Goal: Check status: Check status

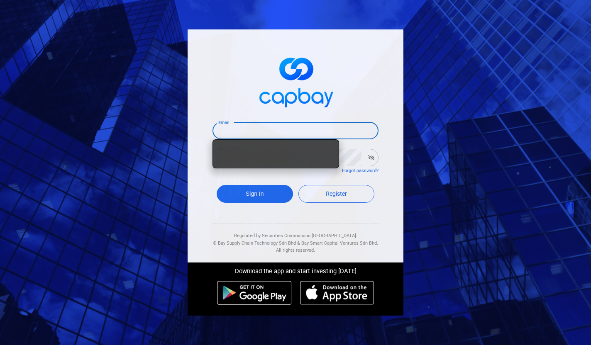
type input "[EMAIL_ADDRESS][DOMAIN_NAME]"
click at [338, 111] on span at bounding box center [295, 81] width 166 height 62
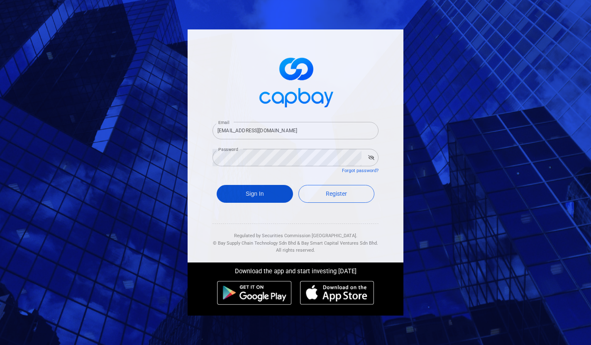
click at [248, 189] on button "Sign In" at bounding box center [254, 194] width 76 height 18
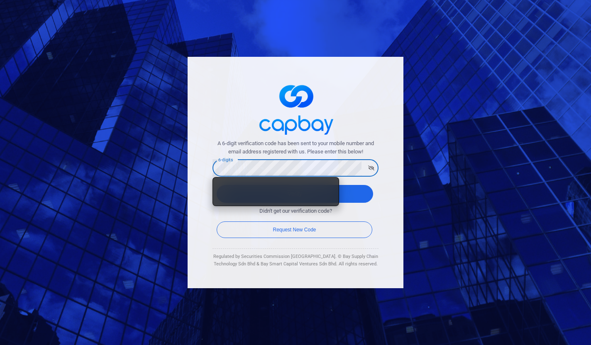
click at [425, 152] on div "A 6-digit verification code has been sent to your mobile number and email addre…" at bounding box center [295, 172] width 591 height 345
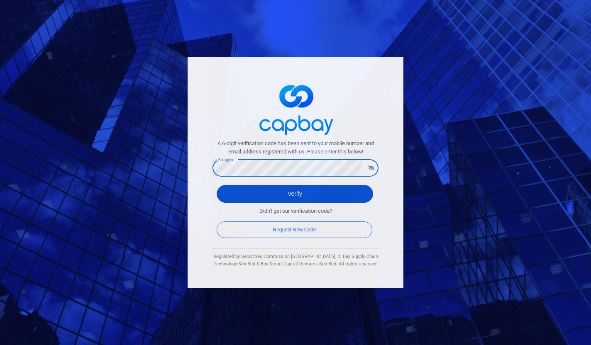
click at [223, 195] on button "Verify" at bounding box center [294, 194] width 156 height 18
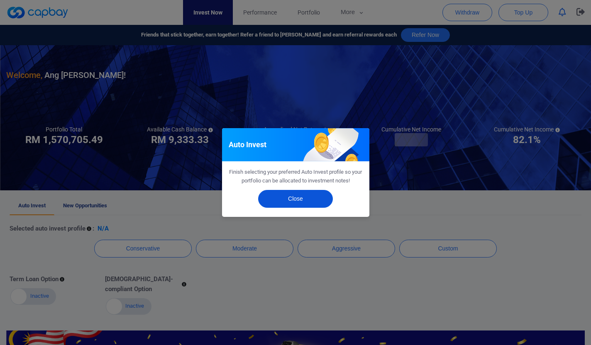
click at [290, 191] on button "Close" at bounding box center [295, 199] width 75 height 18
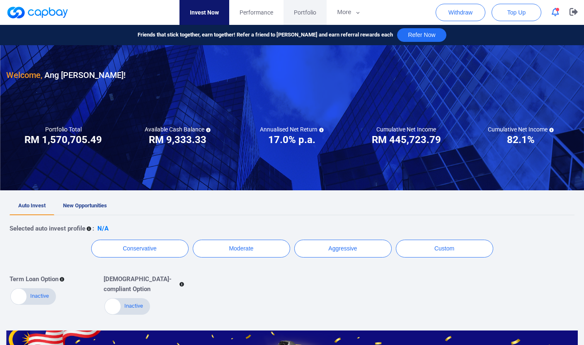
click at [304, 15] on span "Portfolio" at bounding box center [305, 12] width 22 height 9
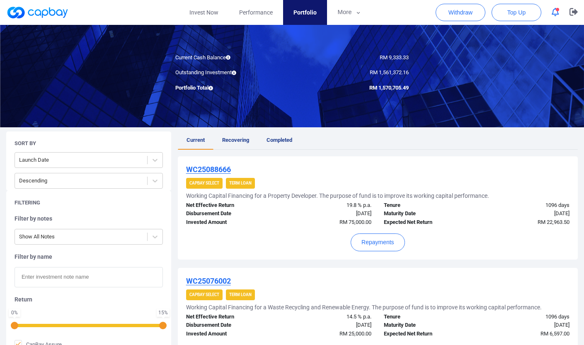
scroll to position [62, 0]
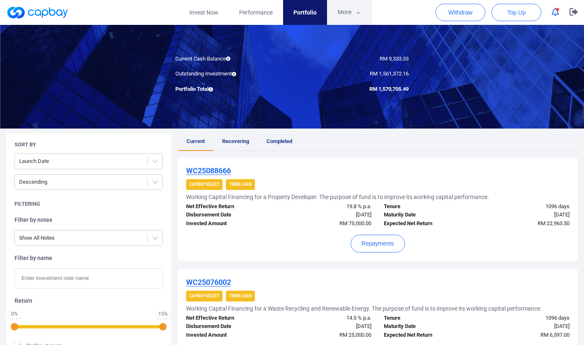
click at [348, 10] on button "More" at bounding box center [349, 12] width 44 height 25
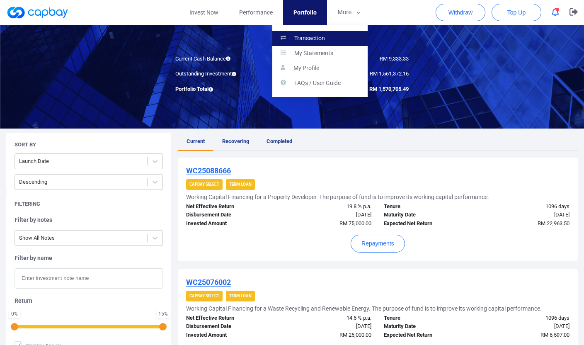
click at [331, 39] on link "Transaction" at bounding box center [319, 38] width 95 height 15
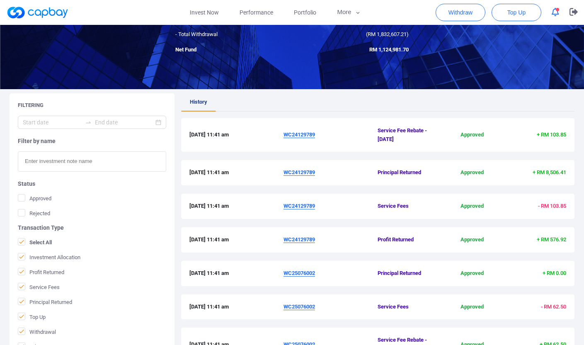
scroll to position [81, 0]
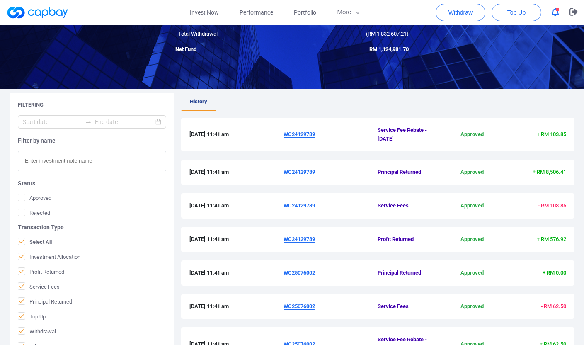
click at [302, 174] on u "WC24129789" at bounding box center [300, 172] width 32 height 6
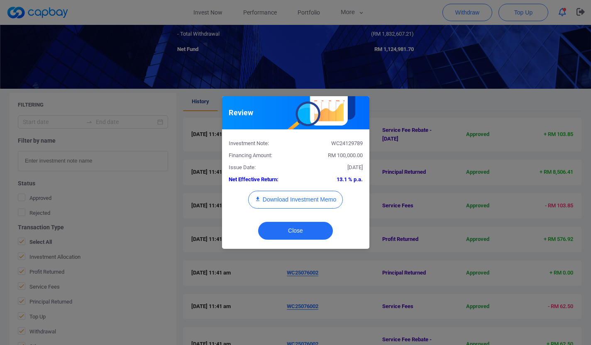
click at [311, 241] on div "Close" at bounding box center [295, 233] width 147 height 32
click at [315, 231] on button "Close" at bounding box center [295, 231] width 75 height 18
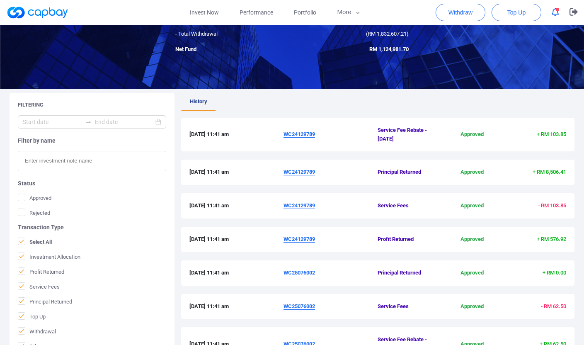
click at [293, 130] on span "WC24129789" at bounding box center [331, 134] width 94 height 9
click at [294, 133] on u "WC24129789" at bounding box center [300, 134] width 32 height 6
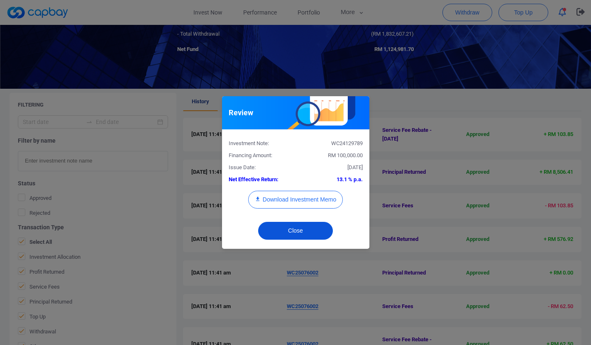
click at [311, 226] on button "Close" at bounding box center [295, 231] width 75 height 18
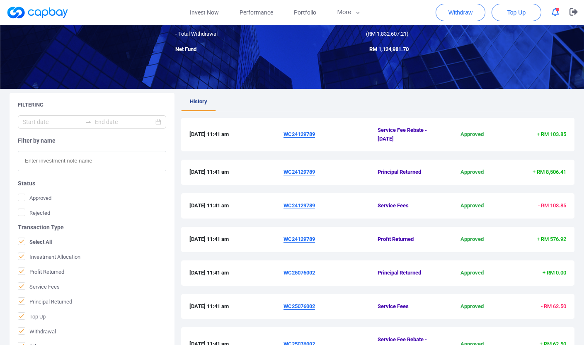
click at [310, 175] on u "WC24129789" at bounding box center [300, 172] width 32 height 6
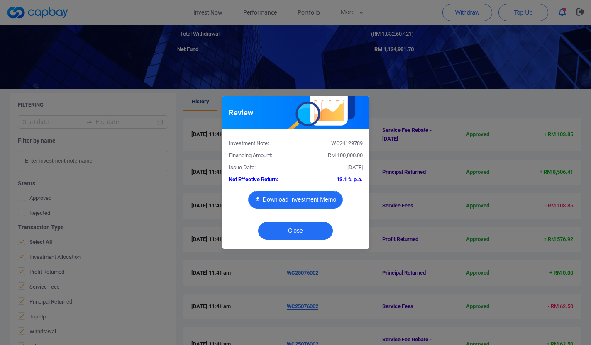
click at [300, 195] on button "Download Investment Memo" at bounding box center [295, 200] width 95 height 18
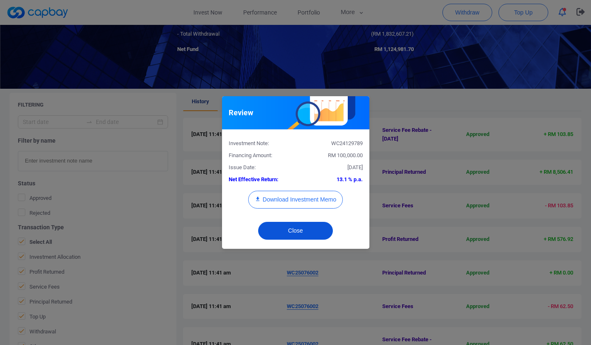
click at [309, 226] on button "Close" at bounding box center [295, 231] width 75 height 18
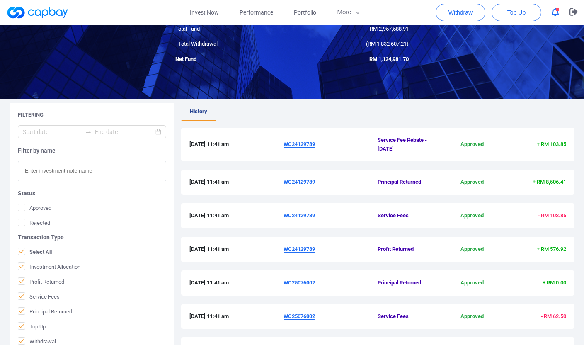
scroll to position [0, 0]
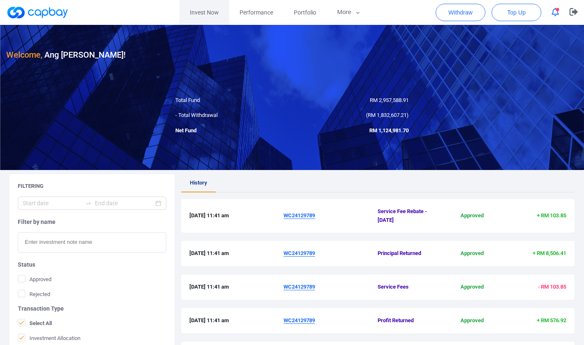
click at [203, 3] on link "Invest Now" at bounding box center [205, 12] width 50 height 25
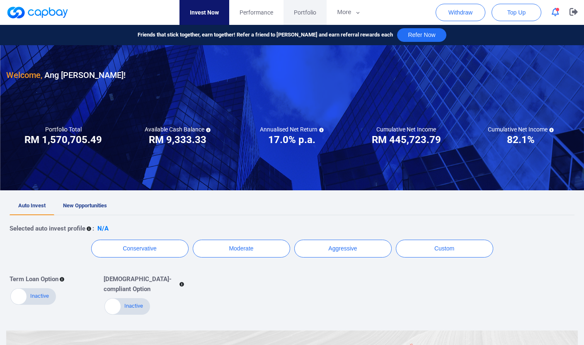
click at [299, 9] on span "Portfolio" at bounding box center [305, 12] width 22 height 9
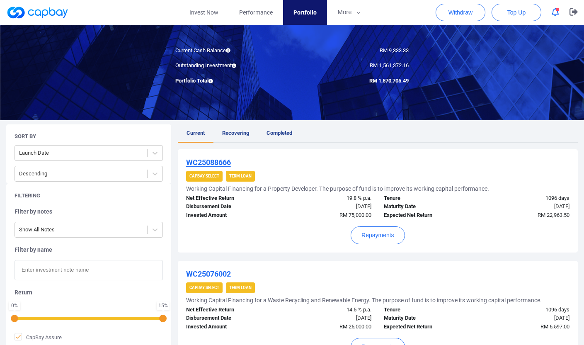
scroll to position [71, 0]
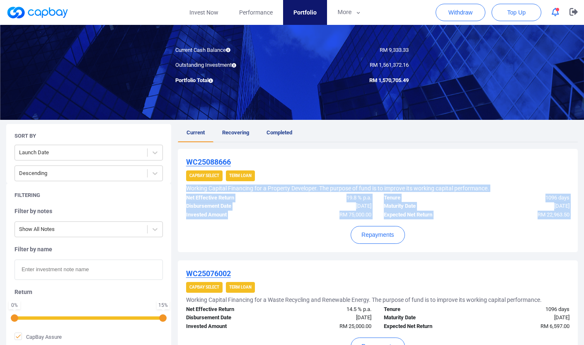
drag, startPoint x: 307, startPoint y: 177, endPoint x: 438, endPoint y: 250, distance: 149.5
click at [438, 249] on div "WC25088666 CapBay Select Term Loan Working Capital Financing for a Property Dev…" at bounding box center [378, 200] width 400 height 103
click at [438, 250] on div "WC25088666 CapBay Select Term Loan Working Capital Financing for a Property Dev…" at bounding box center [378, 200] width 400 height 103
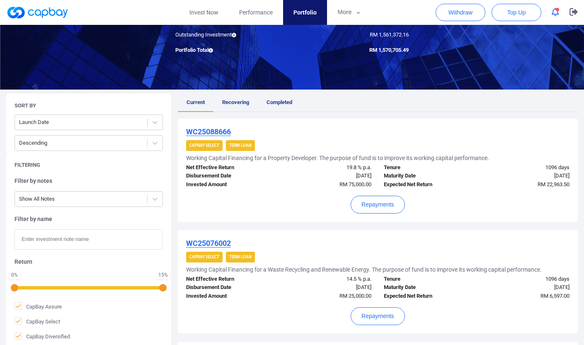
scroll to position [0, 0]
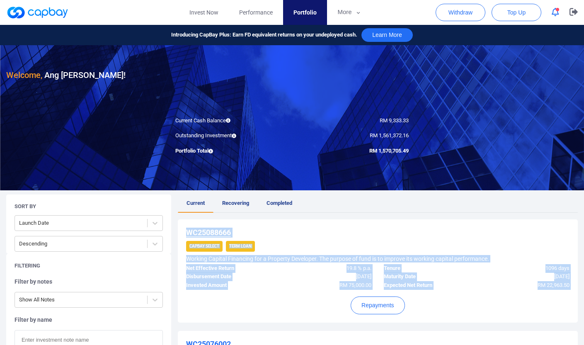
drag, startPoint x: 358, startPoint y: 222, endPoint x: 470, endPoint y: 306, distance: 140.7
click at [470, 306] on div "WC25088666 CapBay Select Term Loan Working Capital Financing for a Property Dev…" at bounding box center [378, 270] width 400 height 103
click at [470, 306] on div "Repayments" at bounding box center [378, 302] width 384 height 24
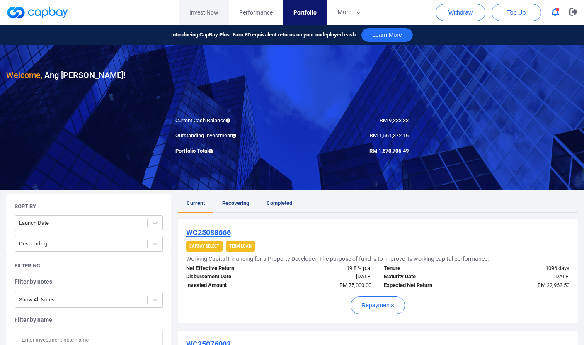
click at [203, 19] on link "Invest Now" at bounding box center [204, 12] width 50 height 25
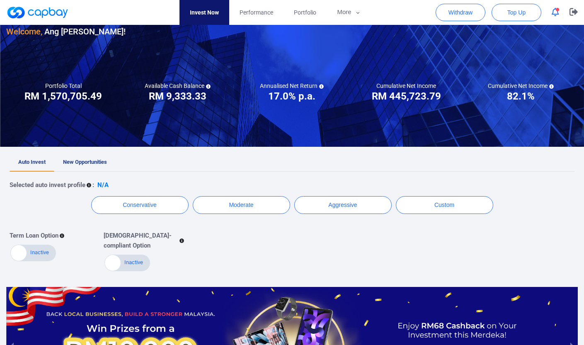
scroll to position [139, 0]
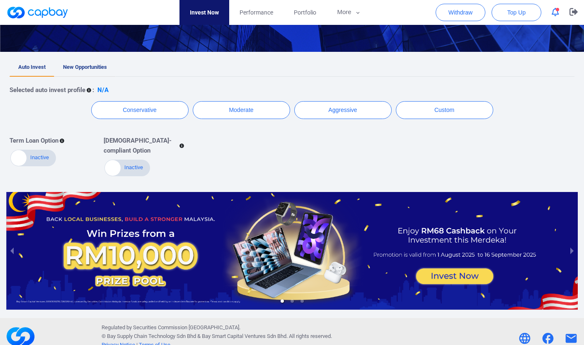
click at [90, 68] on span "New Opportunities" at bounding box center [85, 67] width 44 height 6
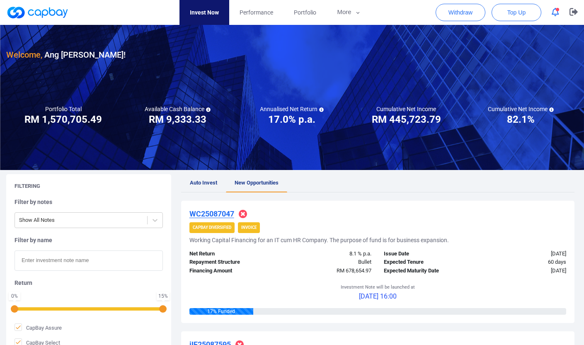
click at [218, 5] on link "Invest Now" at bounding box center [205, 12] width 50 height 25
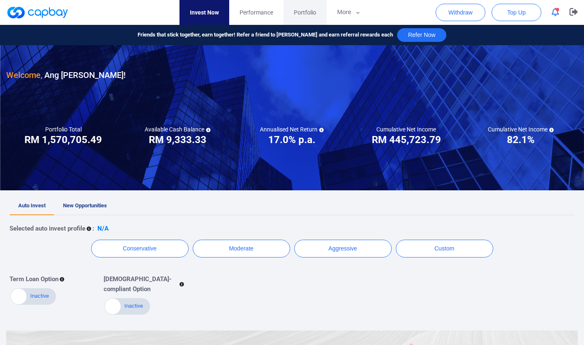
click at [309, 18] on link "Portfolio" at bounding box center [305, 12] width 43 height 25
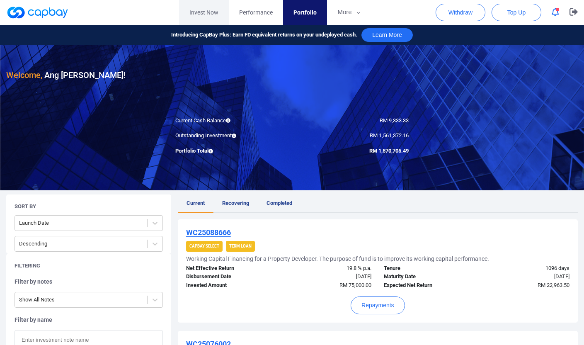
click at [196, 8] on link "Invest Now" at bounding box center [204, 12] width 50 height 25
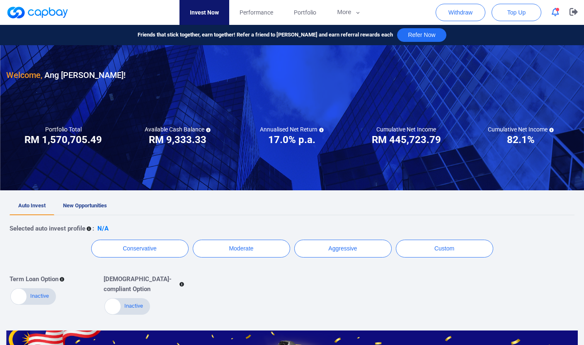
drag, startPoint x: 215, startPoint y: 91, endPoint x: 427, endPoint y: 191, distance: 234.3
click at [426, 190] on div at bounding box center [292, 117] width 584 height 145
click at [427, 191] on div "Welcome, Ang [PERSON_NAME] ! Portfolio Total Portfolio Total RM ***** RM 1,570,…" at bounding box center [292, 250] width 584 height 411
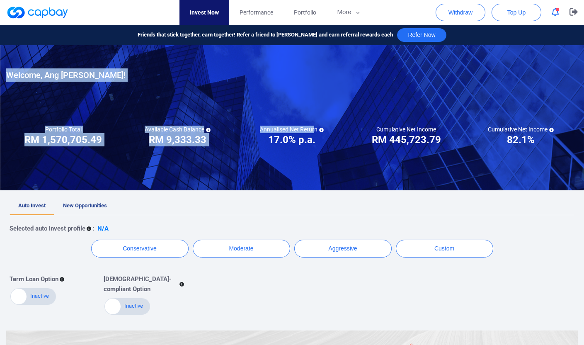
drag, startPoint x: 489, startPoint y: 167, endPoint x: 312, endPoint y: 130, distance: 180.4
click at [312, 130] on div "Invest Now Performance Portfolio More Transaction My Statements My Profile FAQs…" at bounding box center [292, 259] width 584 height 469
click at [312, 130] on h5 "Annualised Net Return" at bounding box center [292, 129] width 64 height 7
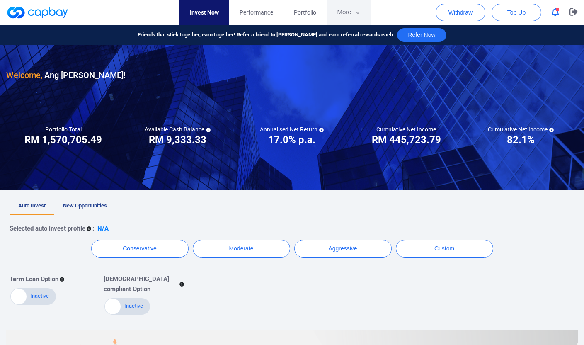
click at [355, 7] on button "More" at bounding box center [349, 12] width 44 height 25
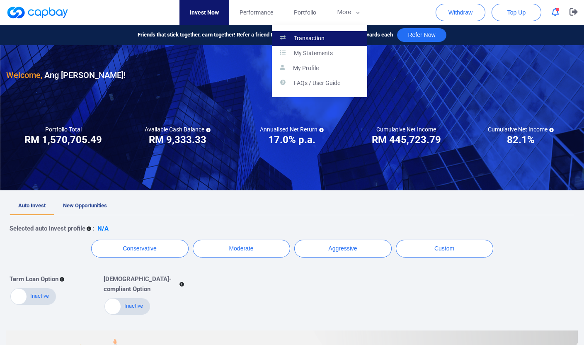
click at [318, 36] on p "Transaction" at bounding box center [309, 38] width 31 height 7
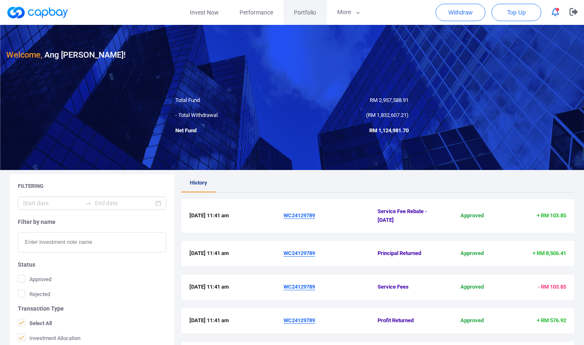
click at [306, 15] on span "Portfolio" at bounding box center [305, 12] width 22 height 9
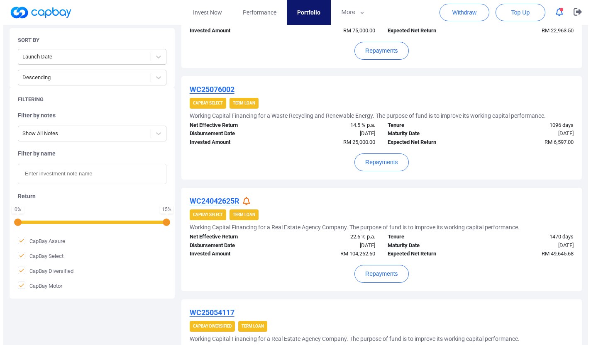
scroll to position [270, 0]
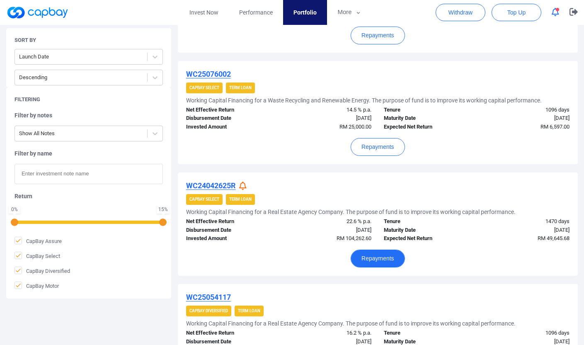
click at [386, 259] on button "Repayments" at bounding box center [378, 259] width 54 height 18
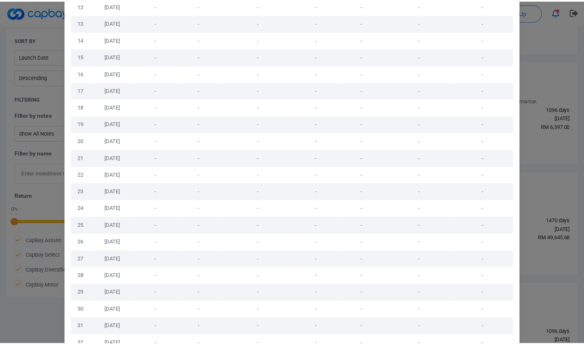
scroll to position [569, 0]
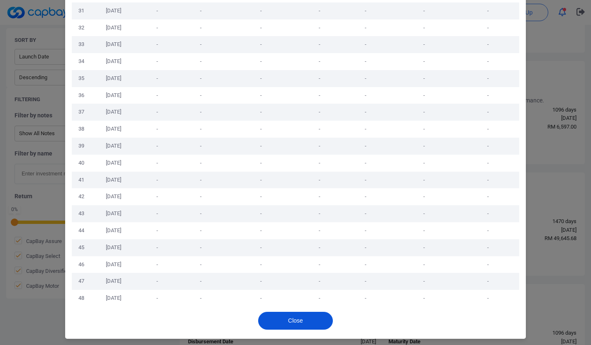
click at [301, 319] on button "Close" at bounding box center [295, 321] width 75 height 18
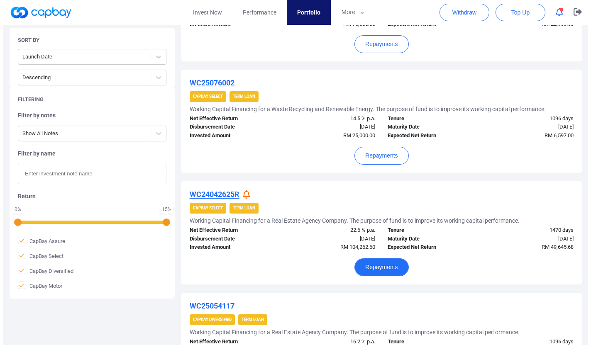
scroll to position [250, 0]
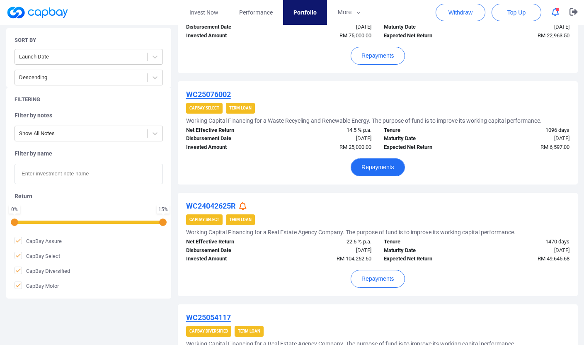
click at [367, 158] on button "Repayments" at bounding box center [378, 167] width 54 height 18
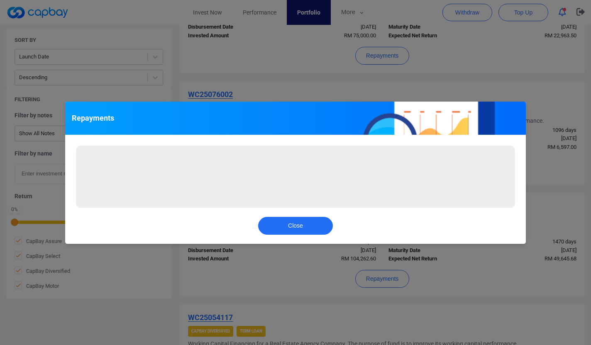
click at [319, 236] on div "Close" at bounding box center [295, 228] width 460 height 32
click at [316, 232] on button "Close" at bounding box center [295, 226] width 75 height 18
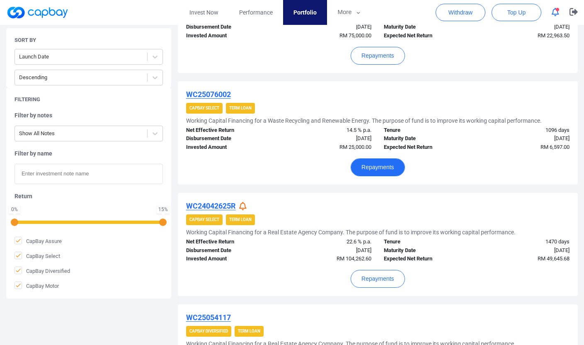
click at [388, 173] on button "Repayments" at bounding box center [378, 167] width 54 height 18
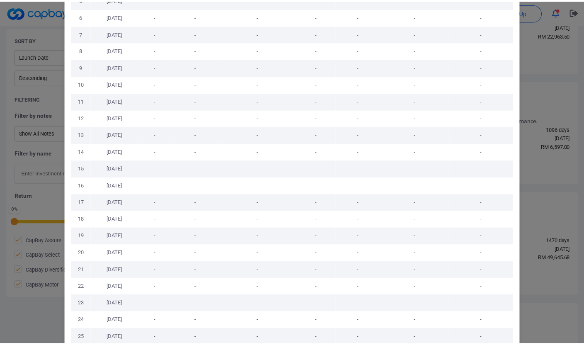
scroll to position [366, 0]
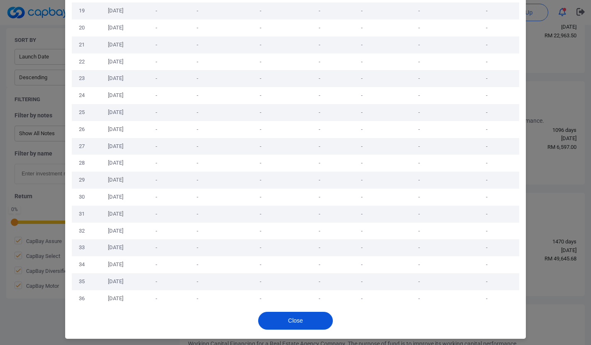
click at [270, 319] on button "Close" at bounding box center [295, 321] width 75 height 18
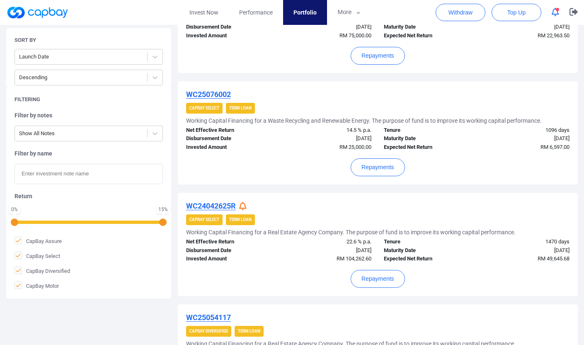
click at [227, 92] on u "WC25076002" at bounding box center [208, 94] width 45 height 9
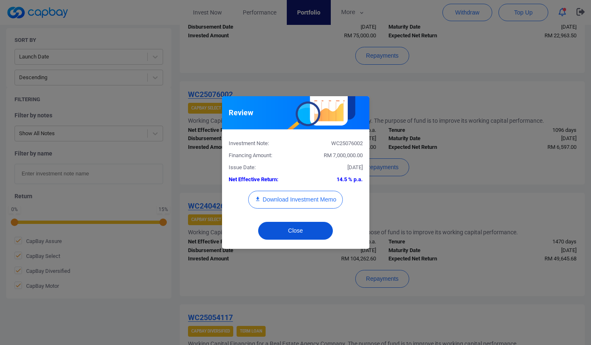
click at [303, 234] on button "Close" at bounding box center [295, 231] width 75 height 18
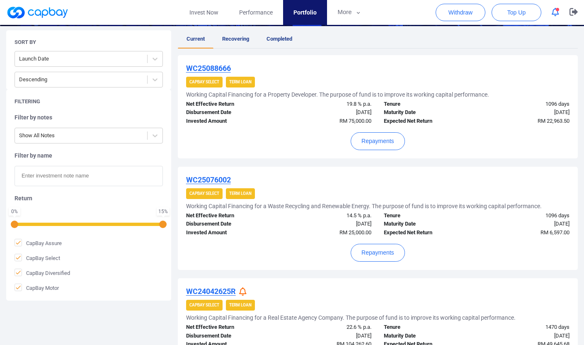
scroll to position [0, 0]
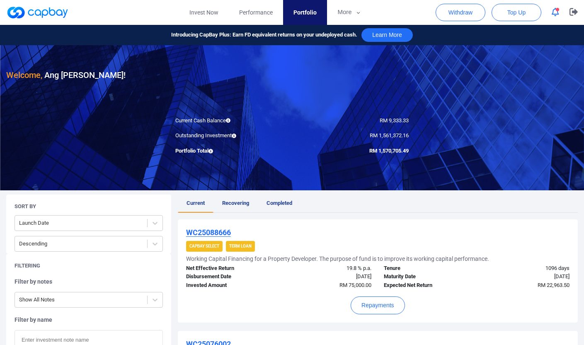
click at [41, 12] on link at bounding box center [37, 12] width 62 height 13
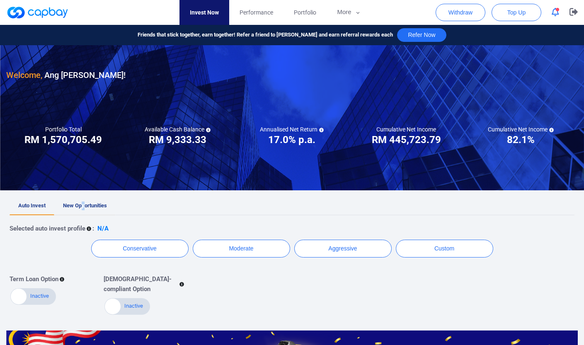
click at [83, 203] on span "New Opportunities" at bounding box center [85, 205] width 44 height 6
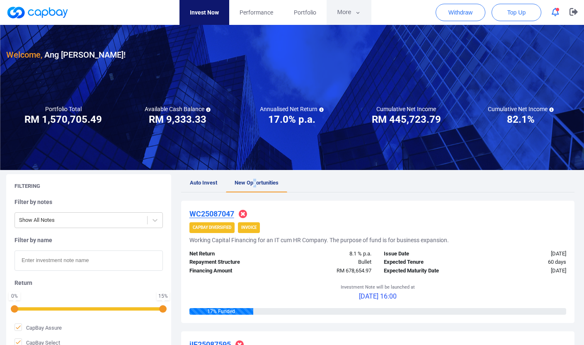
click at [356, 17] on button "More" at bounding box center [349, 12] width 44 height 25
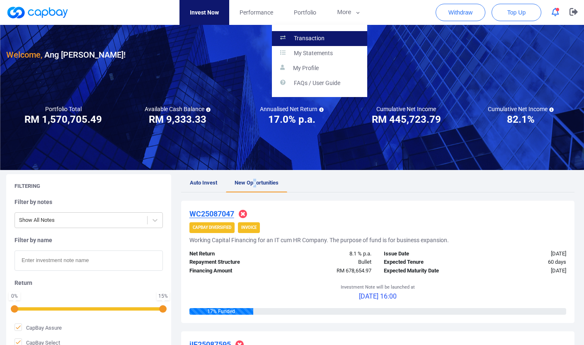
click at [332, 39] on link "Transaction" at bounding box center [319, 38] width 95 height 15
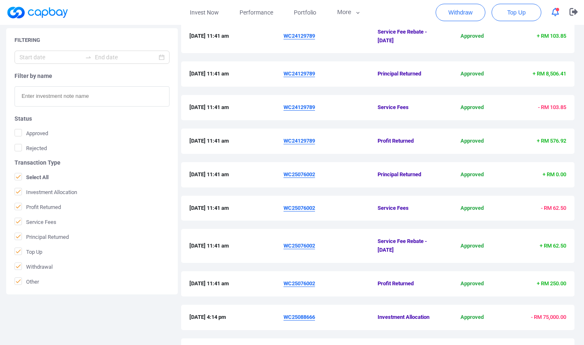
scroll to position [182, 0]
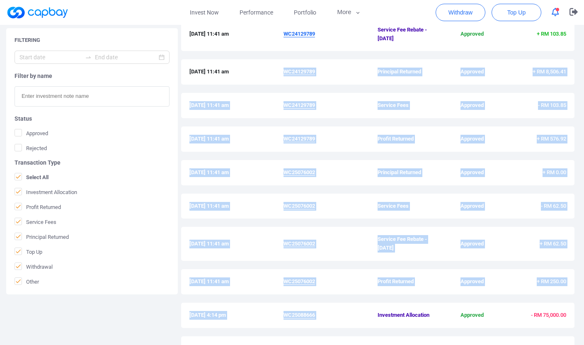
drag, startPoint x: 339, startPoint y: 65, endPoint x: 428, endPoint y: 309, distance: 259.7
click at [428, 309] on div "History [DATE] 11:41 am WC24129789 Service Fee Rebate - [DATE] Approved + RM 10…" at bounding box center [378, 181] width 394 height 377
click at [428, 309] on div "[DATE] 4:14 pm WC25088666 Investment Allocation Approved - RM 75,000.00" at bounding box center [378, 315] width 394 height 25
drag, startPoint x: 430, startPoint y: 311, endPoint x: 385, endPoint y: 68, distance: 247.5
click at [385, 68] on div "History [DATE] 11:41 am WC24129789 Service Fee Rebate - [DATE] Approved + RM 10…" at bounding box center [378, 181] width 394 height 377
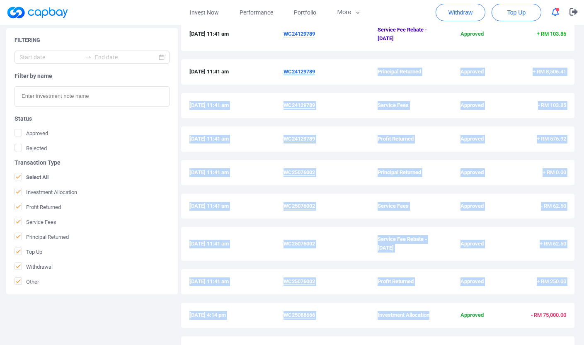
click at [385, 68] on span "Principal Returned" at bounding box center [409, 72] width 63 height 9
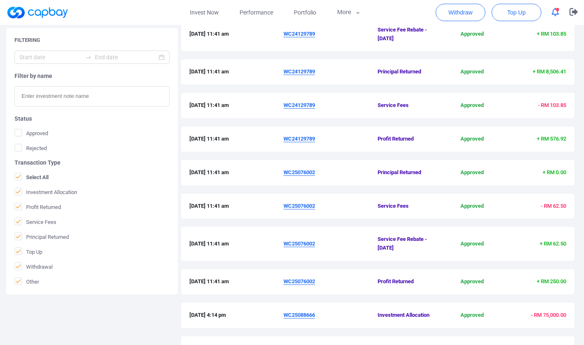
scroll to position [0, 0]
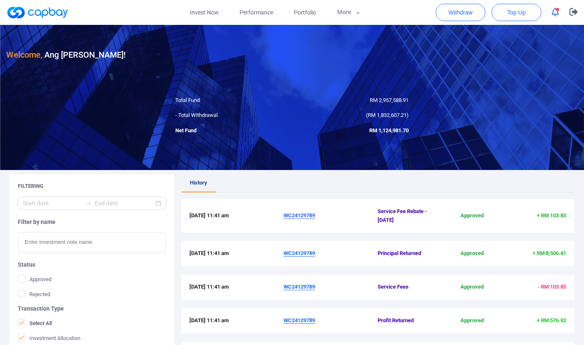
click at [51, 17] on link at bounding box center [37, 12] width 62 height 13
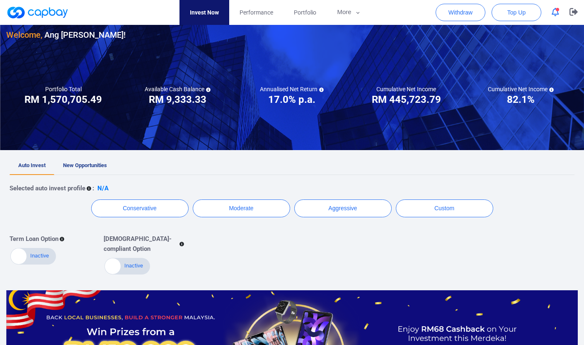
scroll to position [29, 0]
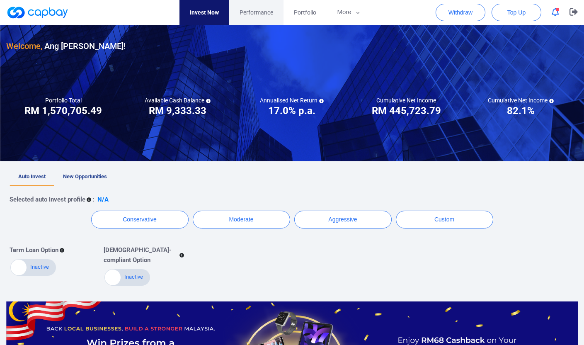
click at [267, 2] on link "Performance" at bounding box center [256, 12] width 54 height 25
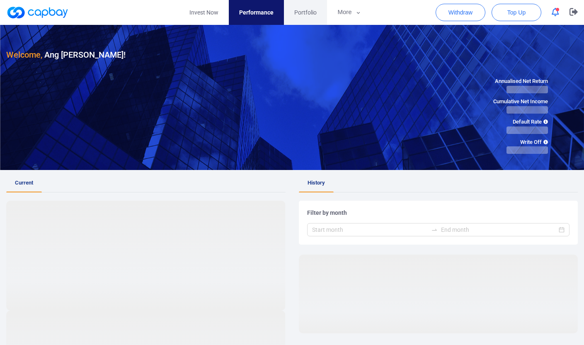
click at [314, 17] on span "Portfolio" at bounding box center [305, 12] width 22 height 9
